Goal: Go to known website: Access a specific website the user already knows

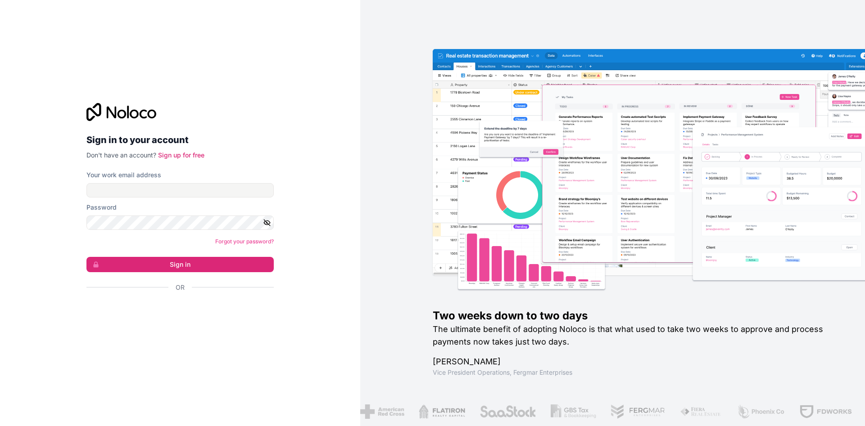
type input "**********"
click at [86, 257] on button "Sign in" at bounding box center [179, 264] width 187 height 15
click at [146, 258] on button "Sign in" at bounding box center [179, 264] width 187 height 15
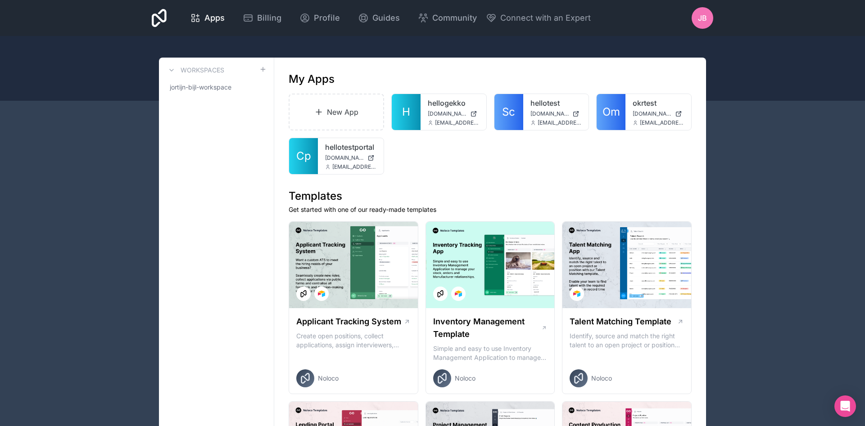
click at [724, 70] on div at bounding box center [432, 68] width 865 height 65
drag, startPoint x: 724, startPoint y: 75, endPoint x: 652, endPoint y: 66, distance: 72.1
click at [724, 75] on div at bounding box center [432, 68] width 865 height 65
click at [311, 156] on link "Cp" at bounding box center [303, 156] width 29 height 36
